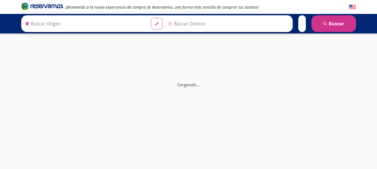
type input "Central Zapopan, [GEOGRAPHIC_DATA]"
type input "[GEOGRAPHIC_DATA], [GEOGRAPHIC_DATA]"
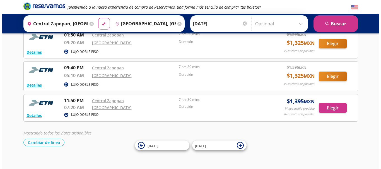
scroll to position [40, 0]
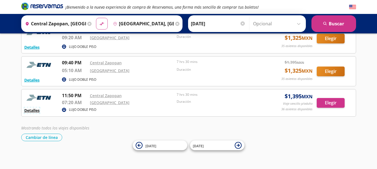
click at [34, 112] on button "Detalles" at bounding box center [31, 111] width 15 height 6
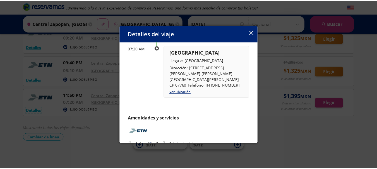
scroll to position [0, 0]
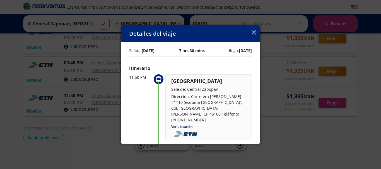
click at [252, 32] on icon "button" at bounding box center [254, 32] width 4 height 4
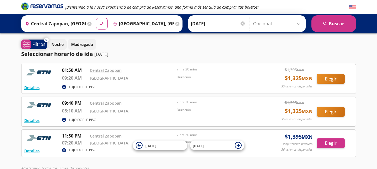
click at [40, 44] on p "Filtros" at bounding box center [38, 44] width 13 height 7
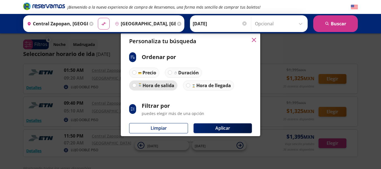
click at [157, 88] on p "Hora de salida" at bounding box center [159, 85] width 32 height 7
click at [136, 87] on input "Hora de salida" at bounding box center [134, 86] width 4 height 4
radio input "true"
click at [254, 41] on icon "button" at bounding box center [254, 40] width 4 height 4
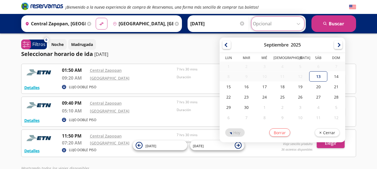
click at [302, 22] on input "Opcional" at bounding box center [278, 24] width 50 height 14
click at [168, 54] on div "Seleccionar horario de ida [DATE]" at bounding box center [188, 54] width 335 height 8
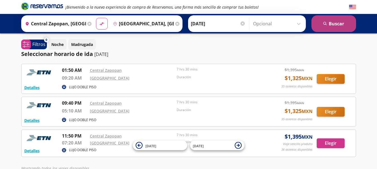
click at [329, 28] on button "search [GEOGRAPHIC_DATA]" at bounding box center [333, 23] width 45 height 17
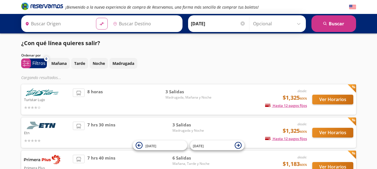
type input "Central Zapopan, [GEOGRAPHIC_DATA]"
type input "[GEOGRAPHIC_DATA], [GEOGRAPHIC_DATA]"
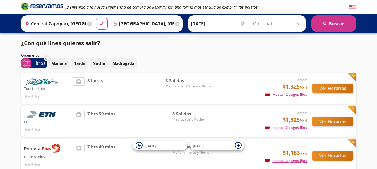
scroll to position [33, 0]
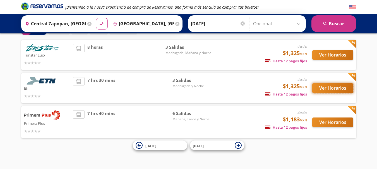
click at [332, 84] on button "Ver Horarios" at bounding box center [332, 88] width 41 height 10
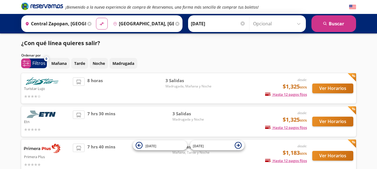
scroll to position [33, 0]
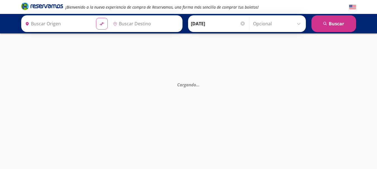
type input "Central Zapopan, [GEOGRAPHIC_DATA]"
type input "[GEOGRAPHIC_DATA], [GEOGRAPHIC_DATA]"
